Goal: Information Seeking & Learning: Learn about a topic

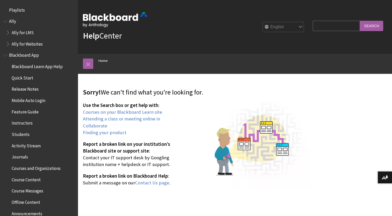
click at [32, 65] on span "Blackboard Learn App Help" at bounding box center [37, 65] width 51 height 7
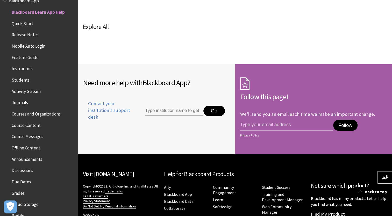
scroll to position [372, 0]
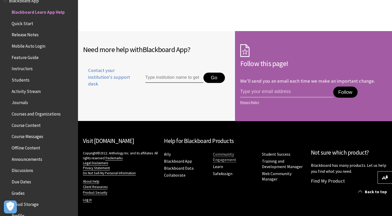
click at [236, 155] on link "Community Engagement" at bounding box center [224, 157] width 23 height 11
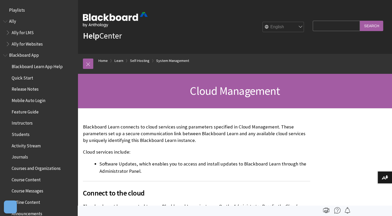
scroll to position [729, 0]
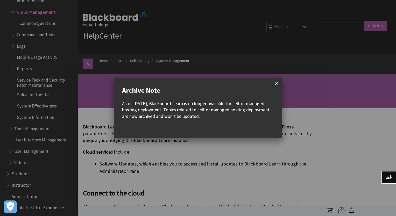
click at [280, 84] on span at bounding box center [276, 83] width 11 height 11
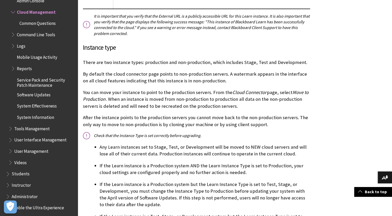
scroll to position [544, 0]
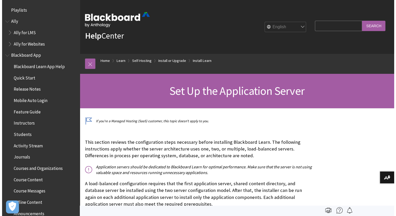
scroll to position [740, 0]
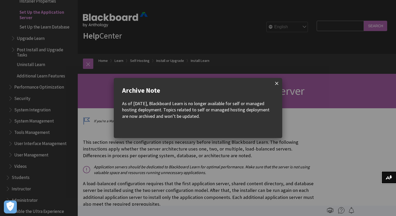
click at [275, 86] on span at bounding box center [276, 83] width 11 height 11
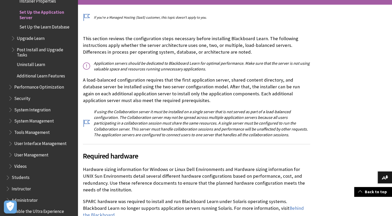
scroll to position [207, 0]
